Goal: Information Seeking & Learning: Learn about a topic

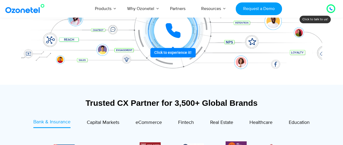
scroll to position [129, 0]
click at [173, 35] on icon at bounding box center [173, 31] width 14 height 14
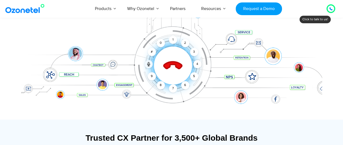
scroll to position [90, 0]
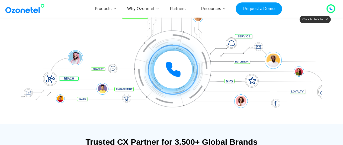
click at [35, 41] on div "Click to experience it! Call ended 1 2 3 4 5 6 7 8 9 # 0" at bounding box center [171, 59] width 301 height 92
click at [14, 11] on img at bounding box center [26, 9] width 44 height 10
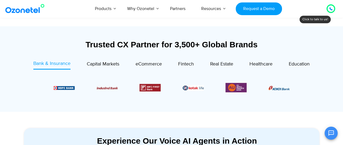
scroll to position [187, 0]
click at [111, 65] on span "Capital Markets" at bounding box center [103, 64] width 33 height 6
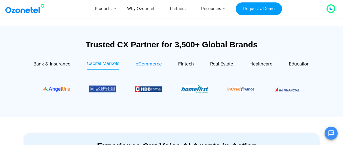
click at [146, 63] on span "eCommerce" at bounding box center [149, 64] width 26 height 6
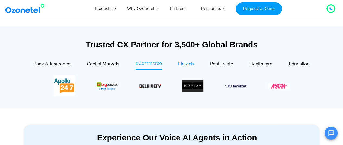
click at [181, 64] on span "Fintech" at bounding box center [186, 64] width 16 height 6
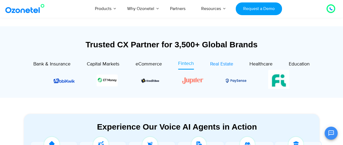
click at [220, 62] on span "Real Estate" at bounding box center [221, 64] width 23 height 6
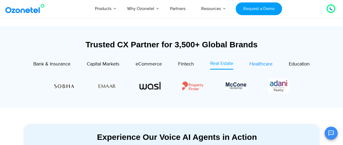
click at [264, 62] on span "Healthcare" at bounding box center [261, 64] width 23 height 6
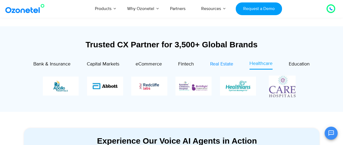
click at [222, 63] on span "Real Estate" at bounding box center [221, 64] width 23 height 6
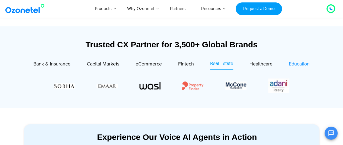
click at [295, 62] on span "Education" at bounding box center [299, 64] width 21 height 6
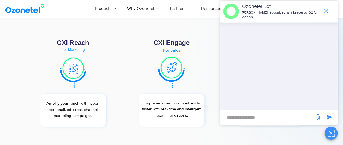
scroll to position [1926, 0]
click at [326, 9] on icon "end chat or minimize" at bounding box center [326, 11] width 4 height 4
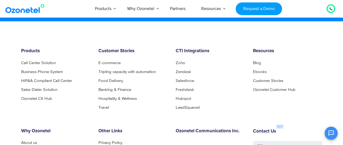
scroll to position [2861, 0]
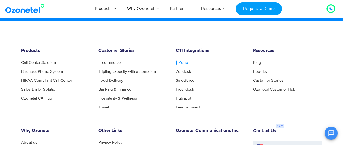
click at [183, 63] on link "Zoho" at bounding box center [182, 63] width 12 height 4
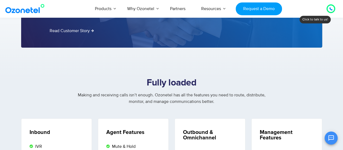
scroll to position [861, 0]
